Goal: Task Accomplishment & Management: Complete application form

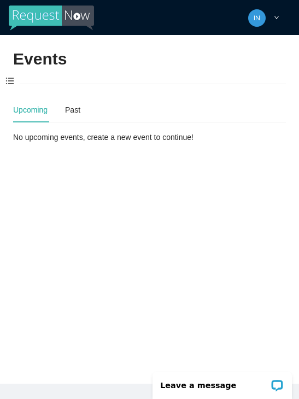
click at [14, 82] on span at bounding box center [10, 81] width 20 height 23
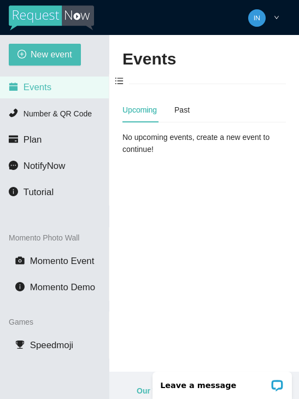
click at [28, 57] on button "New event" at bounding box center [45, 55] width 72 height 22
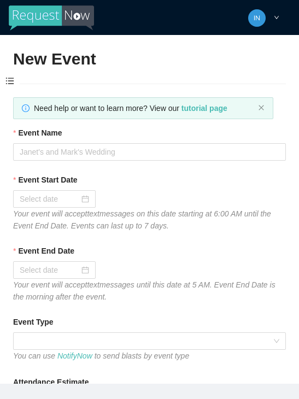
type textarea "https://virtualdj.com/ask/DJ_Spinz"
type textarea "Thanks for coming to Guitars and Cadillacs! Follow us on FB & IG @guitarsandcad…"
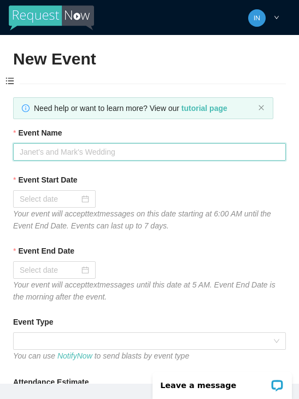
click at [52, 155] on input "Event Name" at bounding box center [149, 151] width 273 height 17
type input "Wednesday DJ"
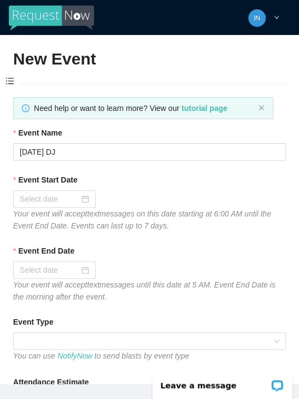
click at [85, 202] on div at bounding box center [54, 199] width 69 height 12
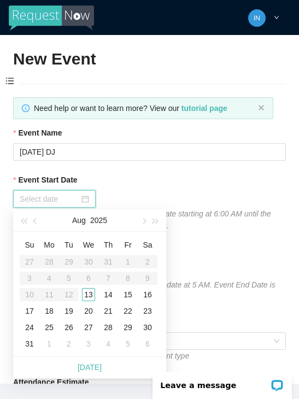
type input "08/13/2025"
click at [85, 297] on div "13" at bounding box center [88, 294] width 13 height 13
type input "08/14/2025"
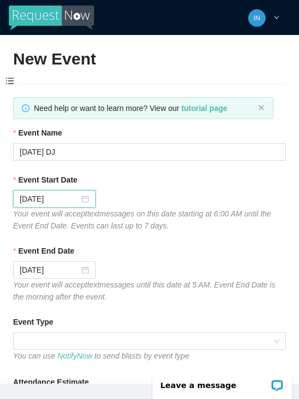
click at [75, 264] on input "08/14/2025" at bounding box center [50, 270] width 60 height 12
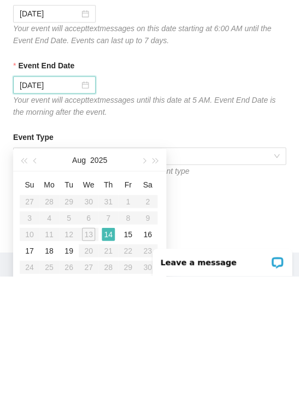
scroll to position [59, 0]
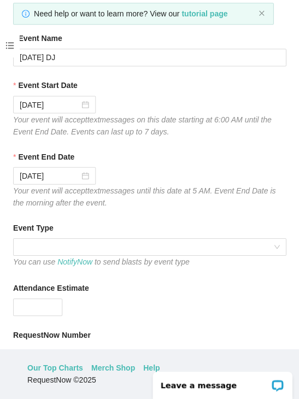
click at [246, 239] on span at bounding box center [150, 247] width 260 height 16
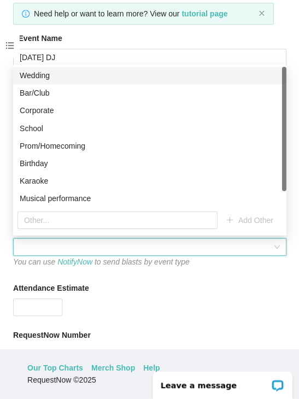
click at [35, 87] on div "Bar/Club" at bounding box center [150, 93] width 260 height 12
type textarea "Thanks for coming to Guitars and Cadillacs! Follow us on FB & IG @guitarsandcad…"
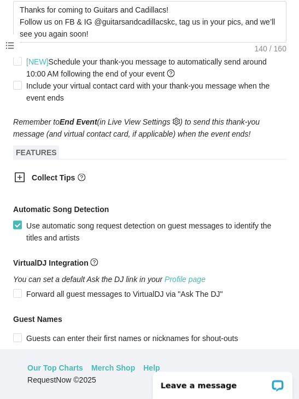
scroll to position [540, 0]
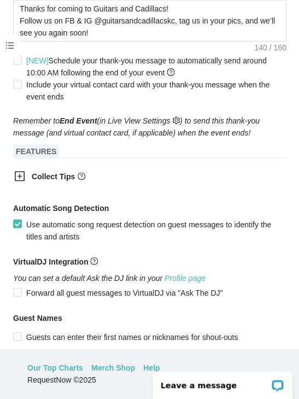
click at [22, 171] on icon "plus-square" at bounding box center [19, 176] width 11 height 11
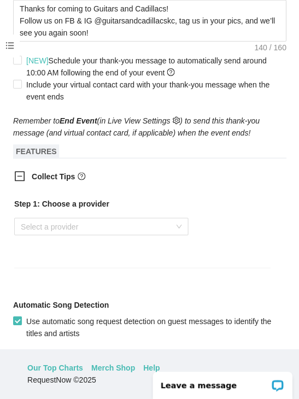
click at [56, 219] on input "search" at bounding box center [97, 227] width 153 height 16
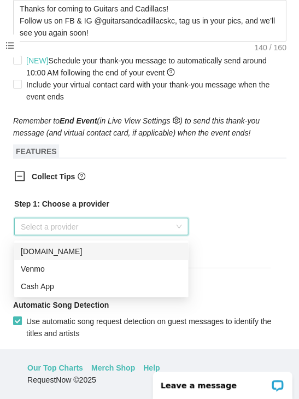
click at [60, 263] on div "Venmo" at bounding box center [101, 269] width 161 height 12
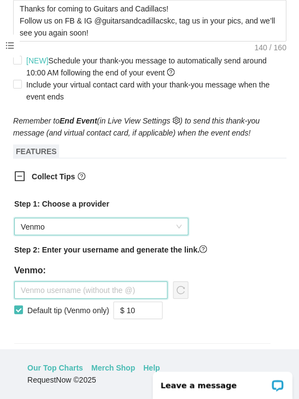
click at [78, 281] on input "text" at bounding box center [90, 289] width 153 height 17
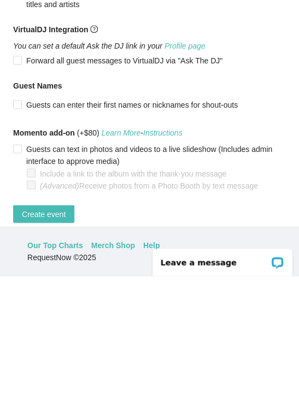
scroll to position [821, 0]
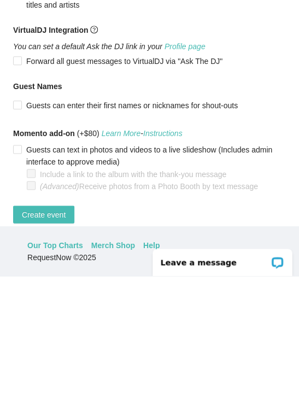
type input "Jaala-nowlin"
click at [47, 328] on button "Create event" at bounding box center [43, 336] width 61 height 17
type textarea "Thanks for coming to Guitars and Cadillacs! Follow us on FB & IG @guitarsandcad…"
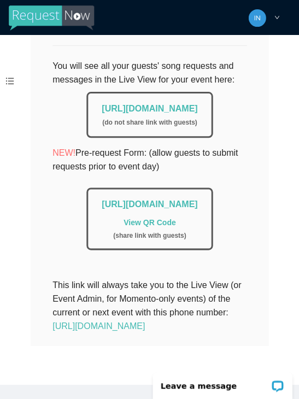
scroll to position [270, 0]
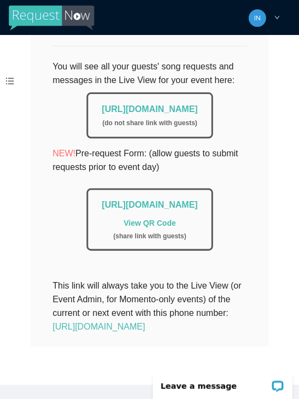
click at [111, 104] on link "https://app.requestnow.io/live/evyndqr" at bounding box center [150, 108] width 96 height 9
